Goal: Task Accomplishment & Management: Use online tool/utility

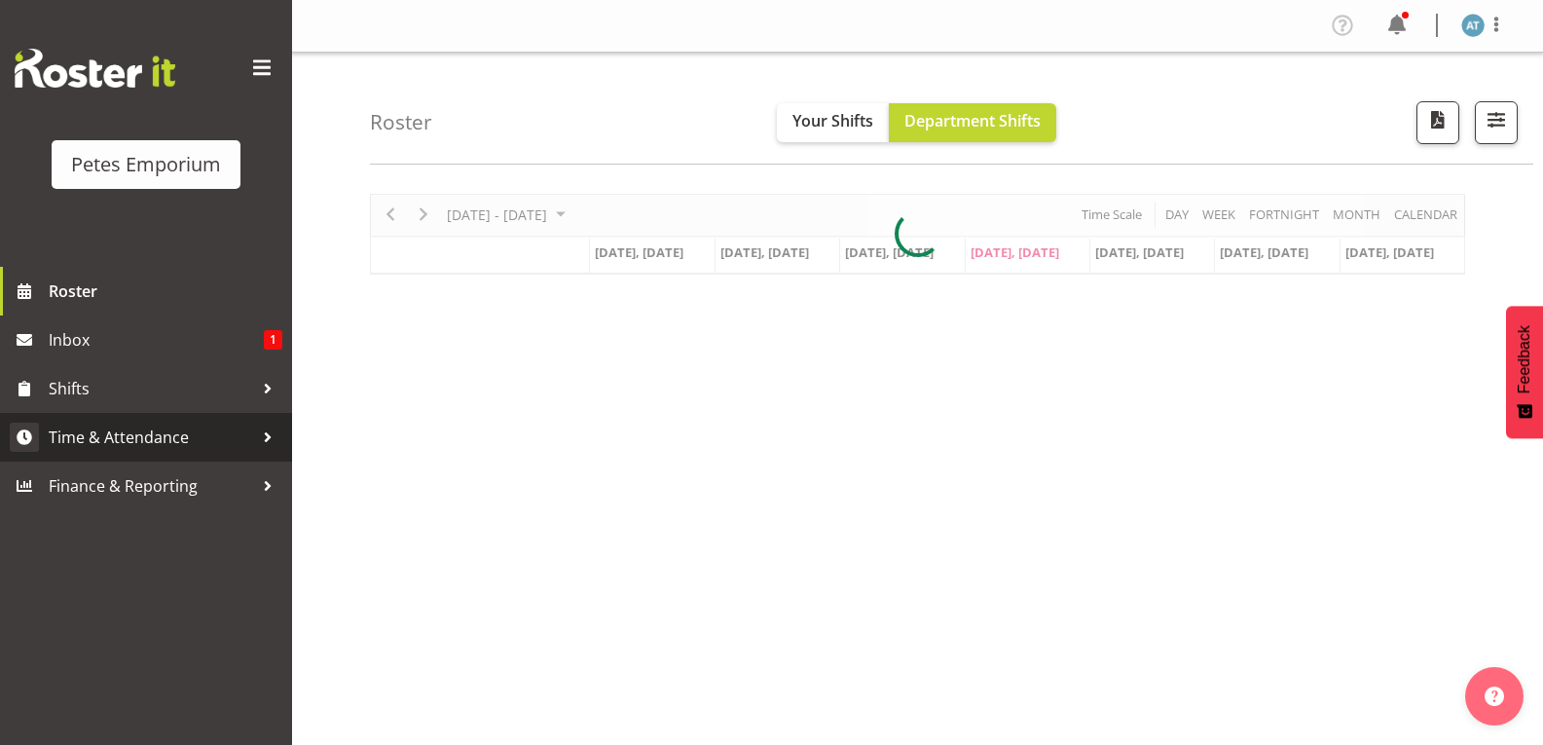
click at [211, 451] on span "Time & Attendance" at bounding box center [151, 437] width 204 height 29
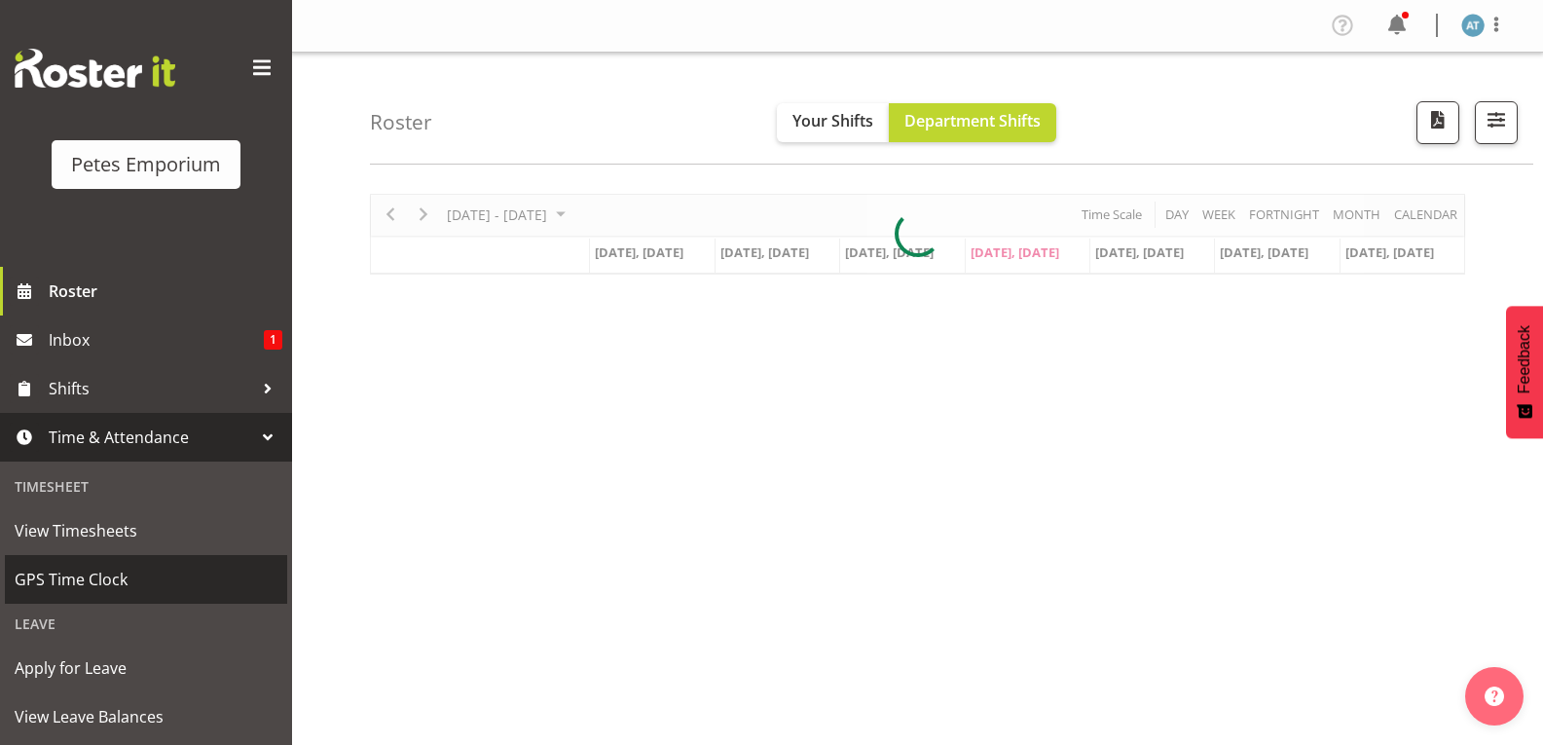
click at [134, 580] on span "GPS Time Clock" at bounding box center [146, 579] width 263 height 29
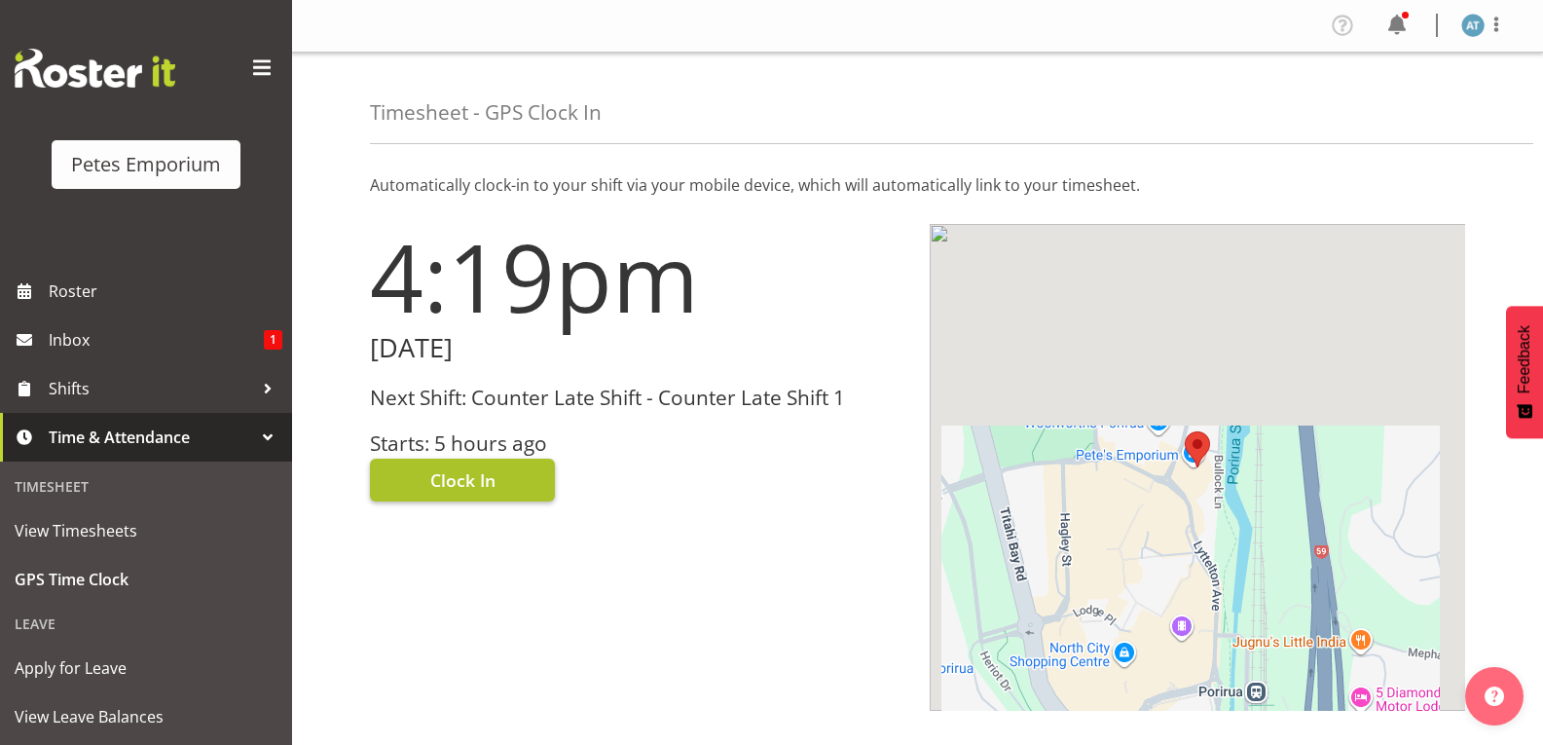
click at [472, 466] on button "Clock In" at bounding box center [462, 480] width 185 height 43
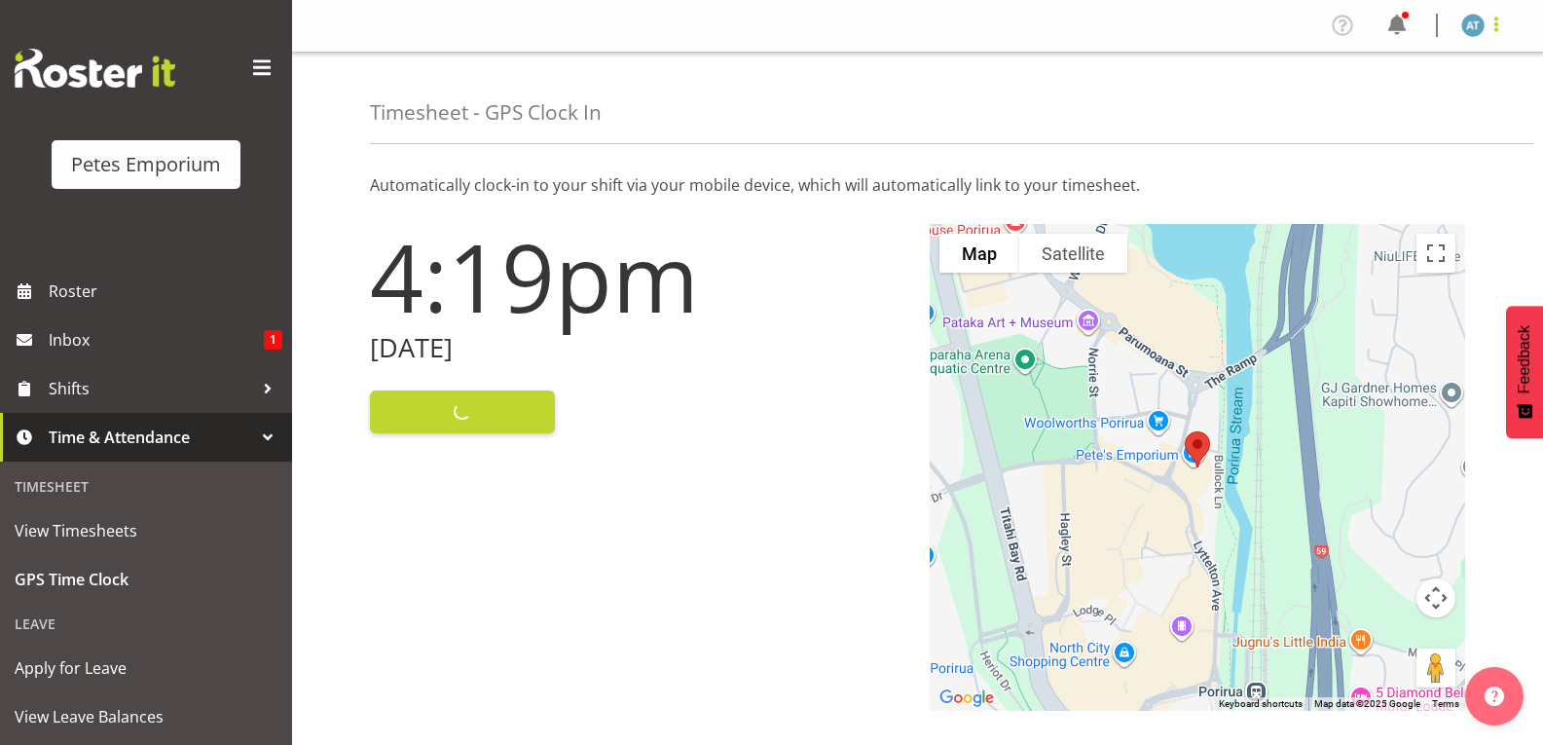
click at [1503, 31] on span at bounding box center [1496, 24] width 23 height 23
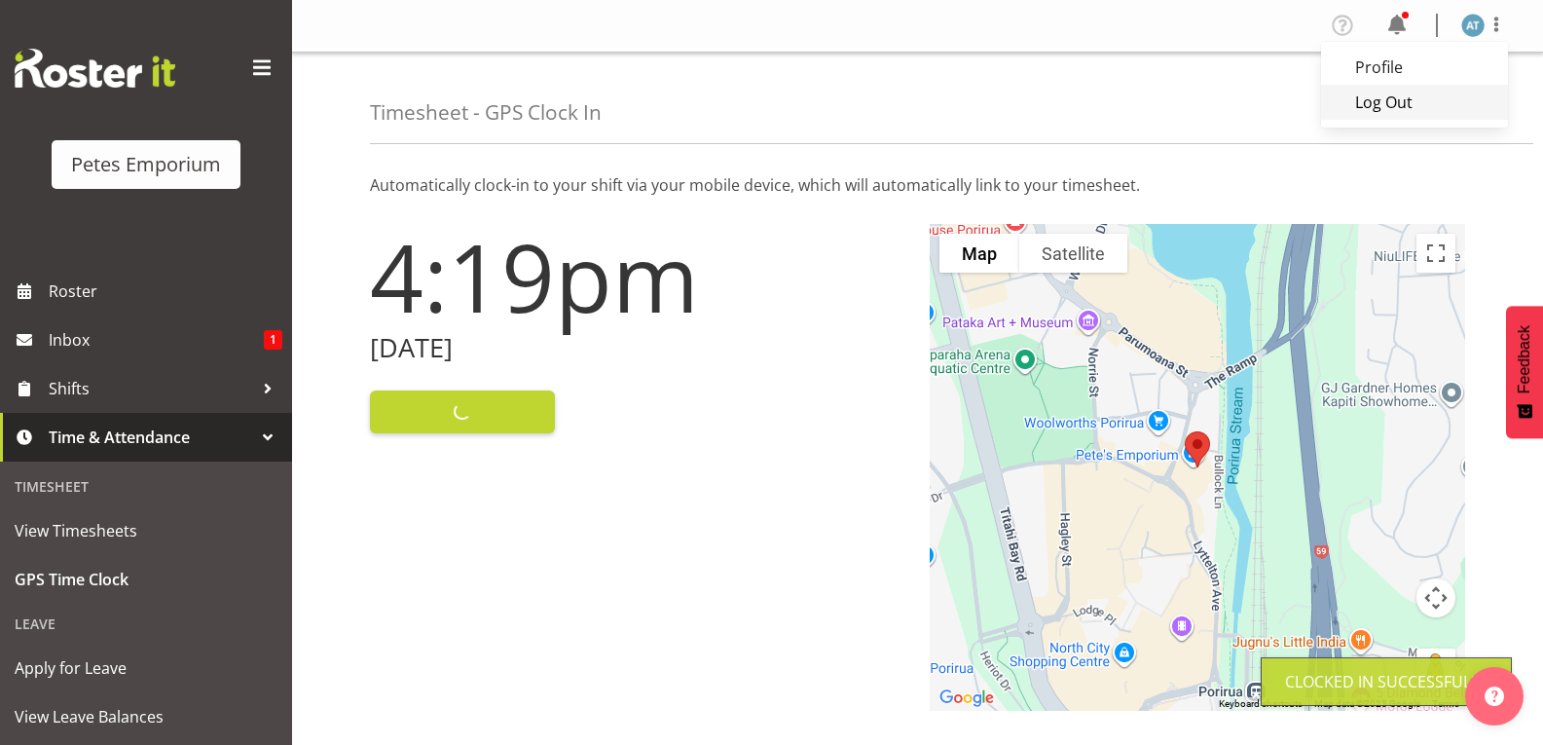
click at [1436, 114] on link "Log Out" at bounding box center [1414, 102] width 187 height 35
